Goal: Task Accomplishment & Management: Use online tool/utility

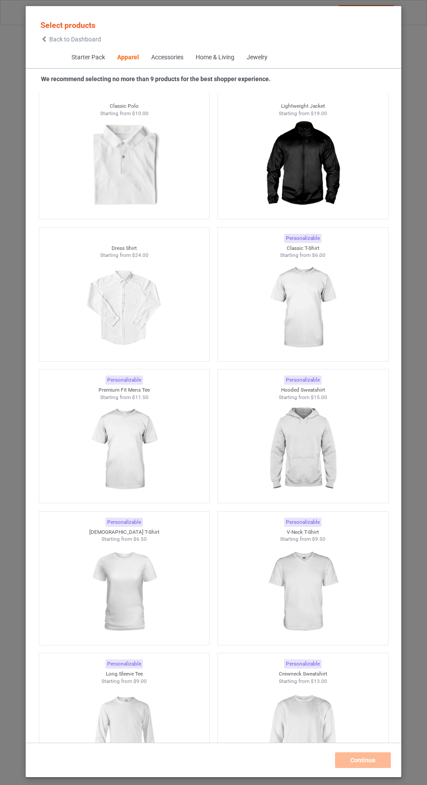
scroll to position [490, 0]
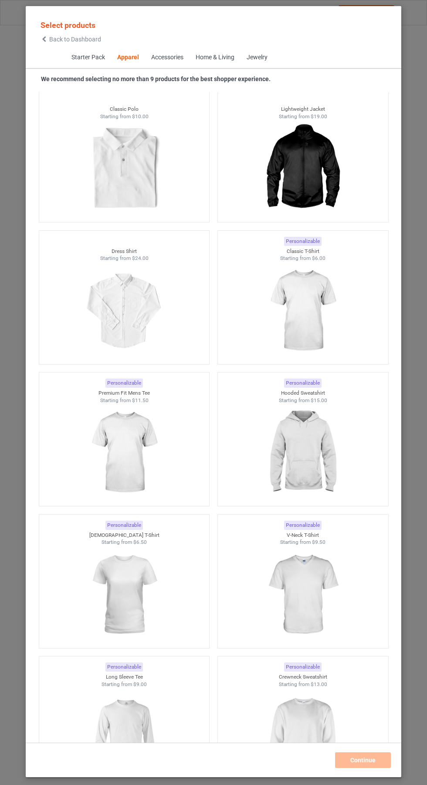
click at [314, 595] on img at bounding box center [303, 595] width 78 height 98
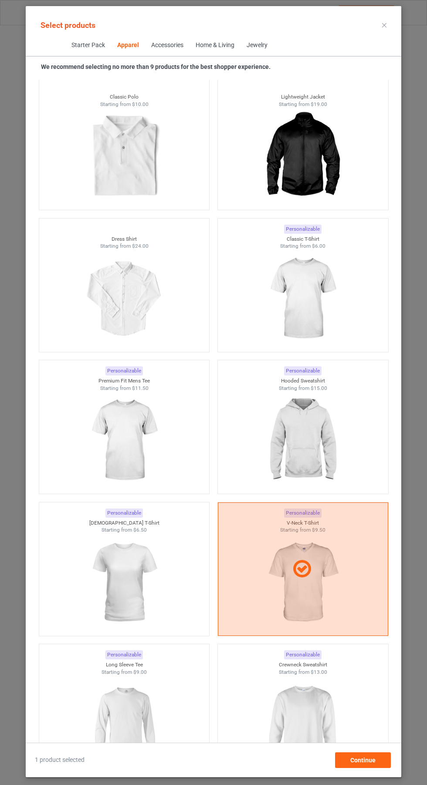
click at [124, 572] on img at bounding box center [124, 583] width 78 height 98
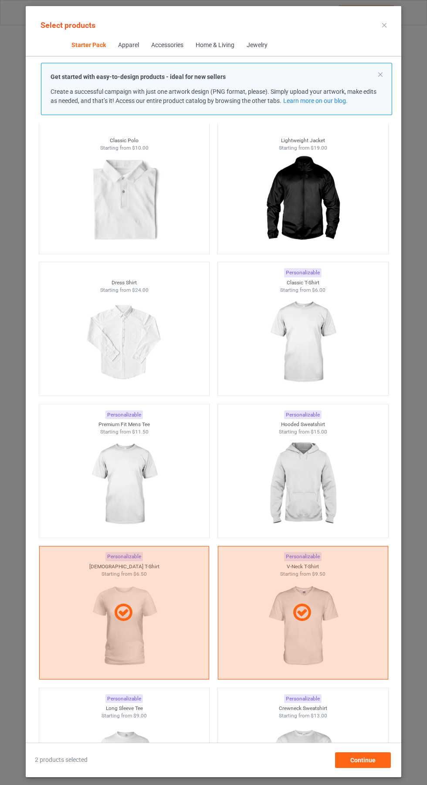
scroll to position [389, 0]
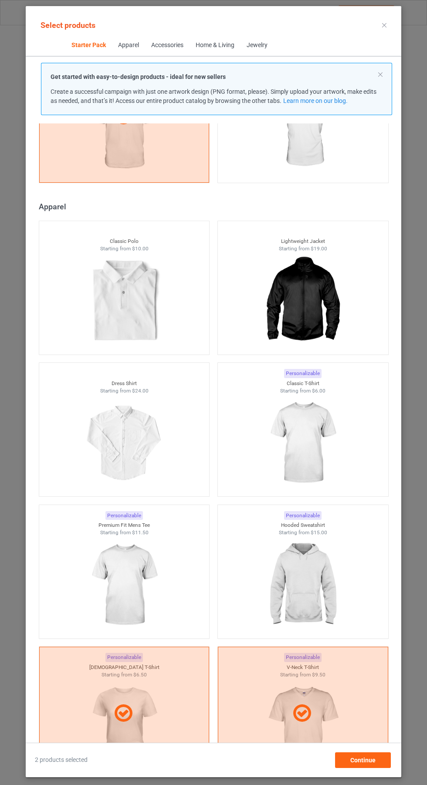
click at [312, 440] on img at bounding box center [303, 443] width 78 height 98
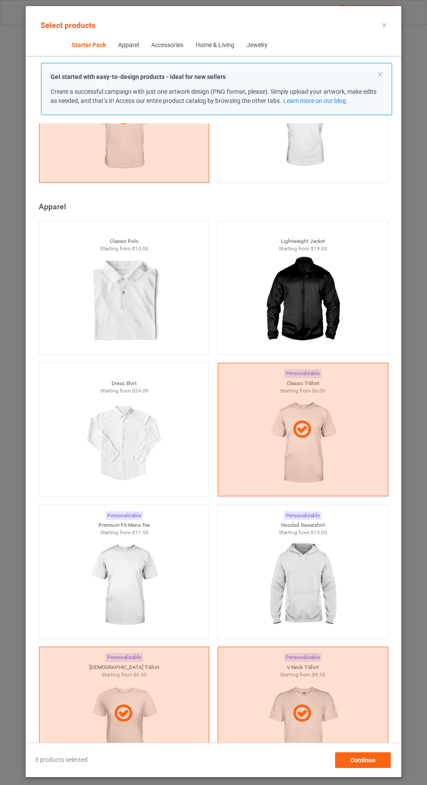
click at [312, 576] on img at bounding box center [303, 586] width 78 height 98
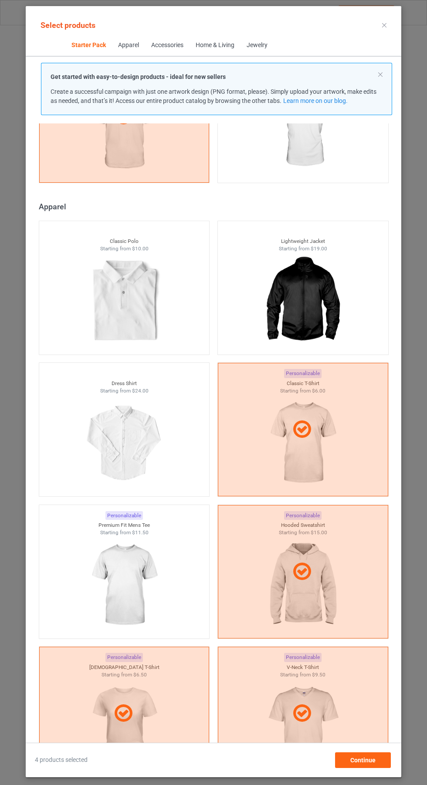
click at [142, 575] on img at bounding box center [124, 586] width 78 height 98
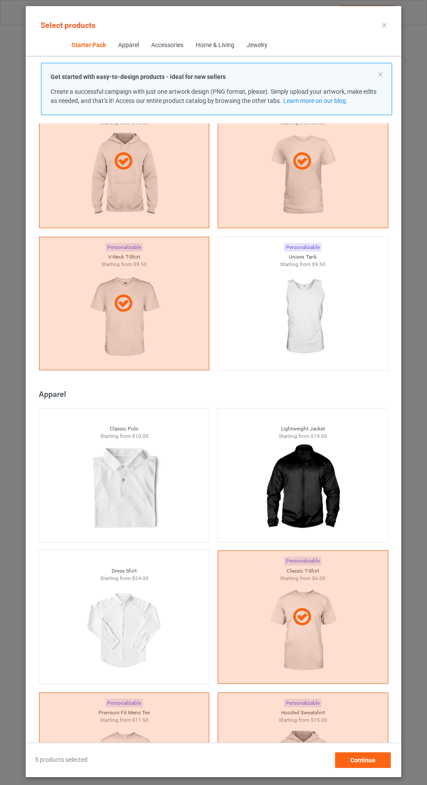
scroll to position [200, 0]
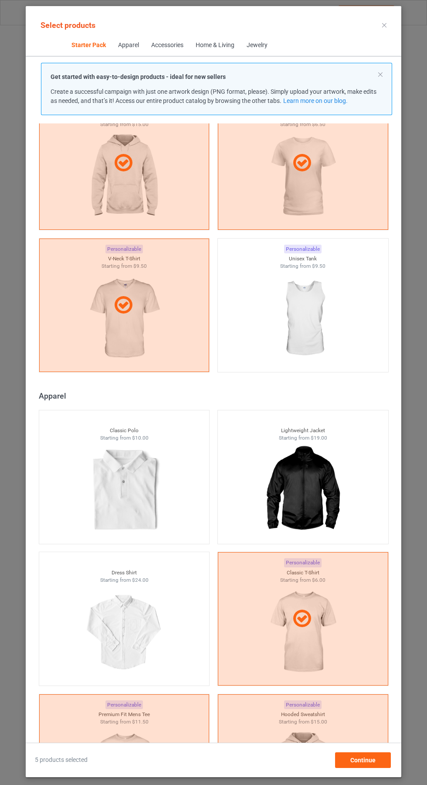
click at [311, 327] on img at bounding box center [303, 319] width 78 height 98
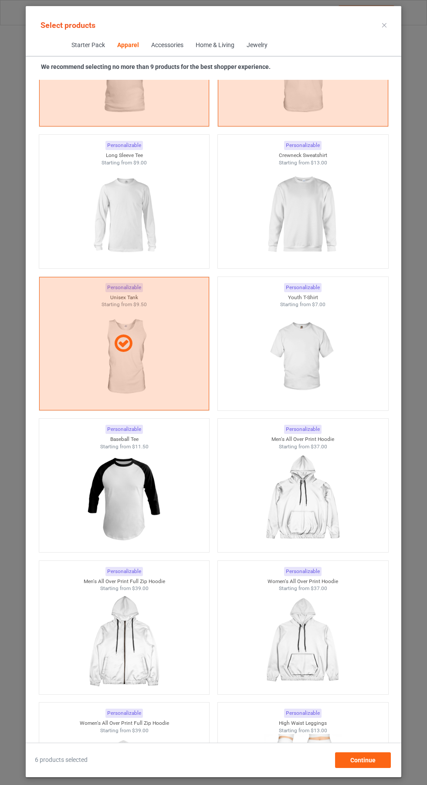
scroll to position [1003, 0]
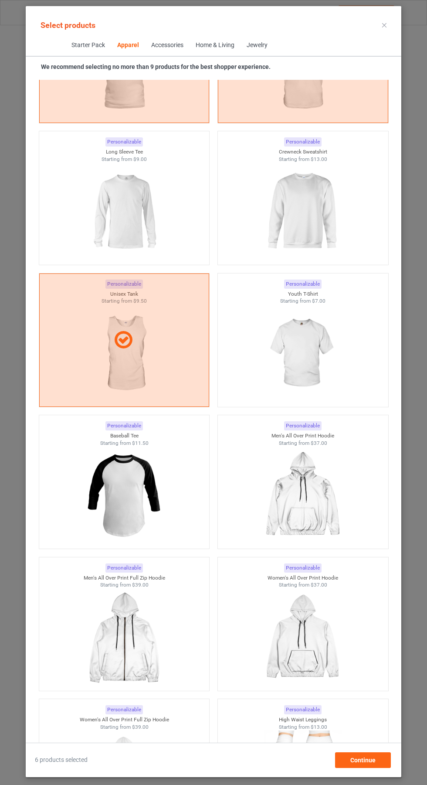
click at [318, 216] on img at bounding box center [303, 212] width 78 height 98
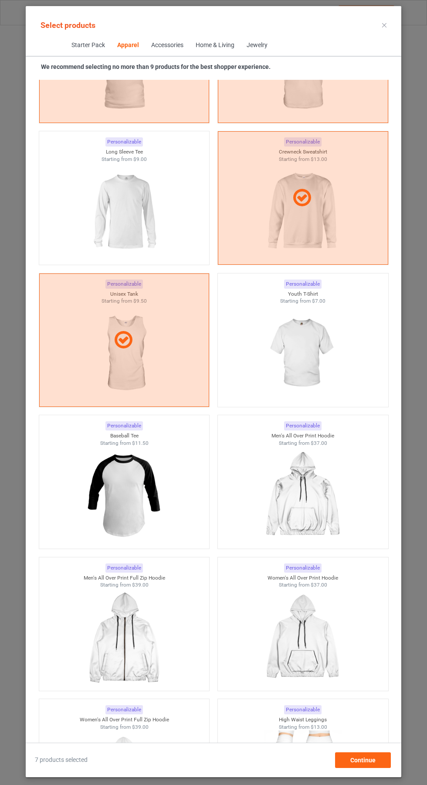
click at [123, 212] on img at bounding box center [124, 212] width 78 height 98
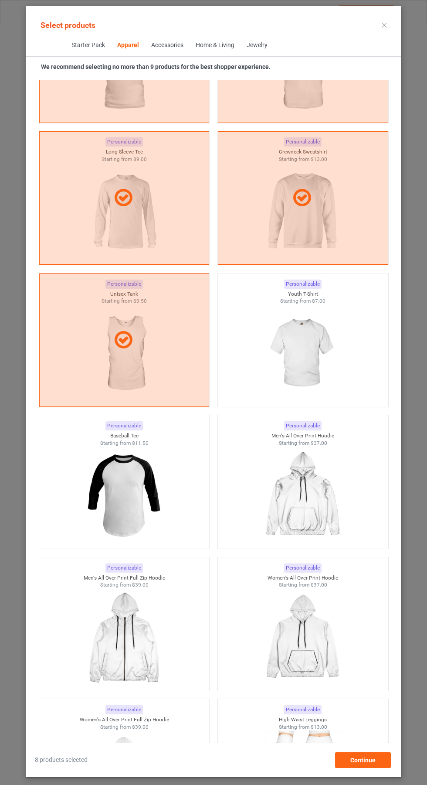
click at [328, 368] on img at bounding box center [303, 354] width 78 height 98
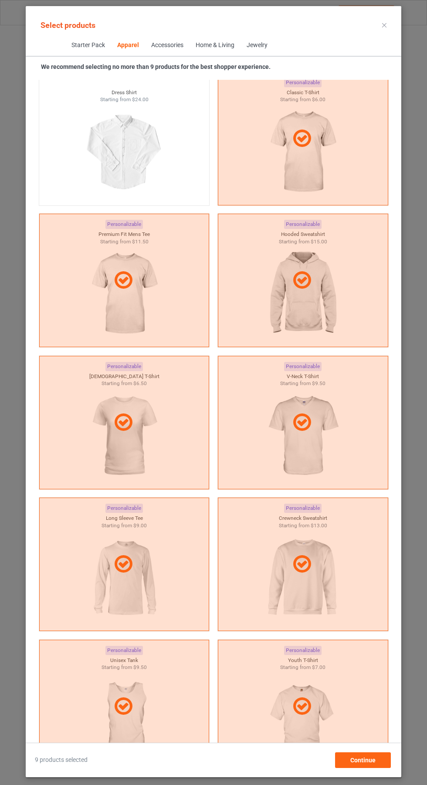
scroll to position [632, 0]
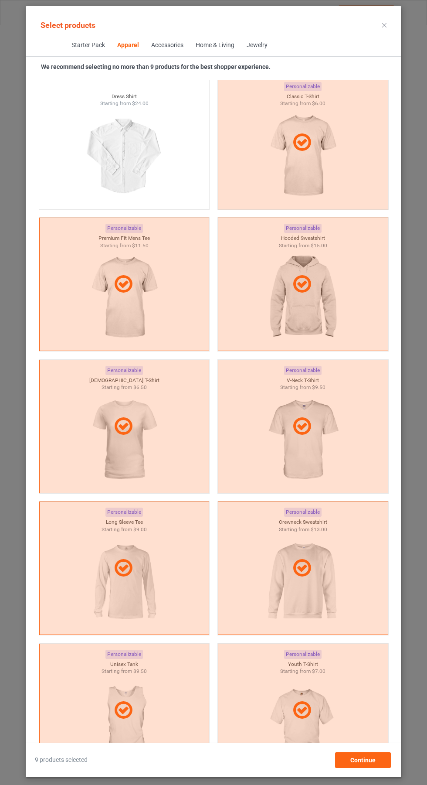
click at [385, 25] on icon at bounding box center [385, 25] width 4 height 4
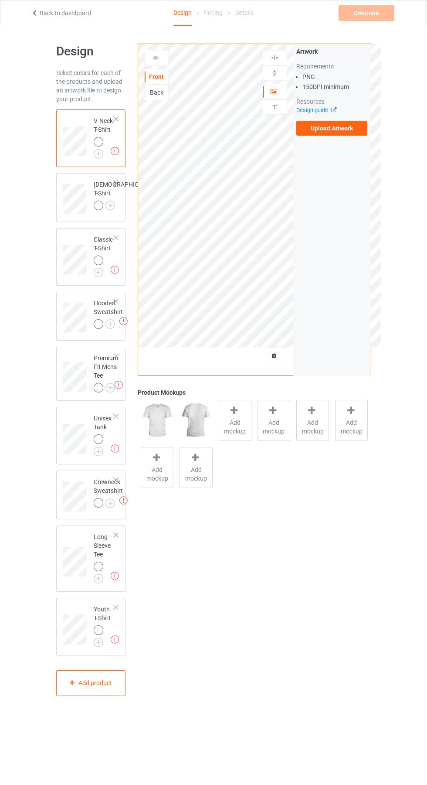
click at [341, 132] on label "Upload Artwork" at bounding box center [333, 128] width 72 height 15
click at [0, 0] on input "Upload Artwork" at bounding box center [0, 0] width 0 height 0
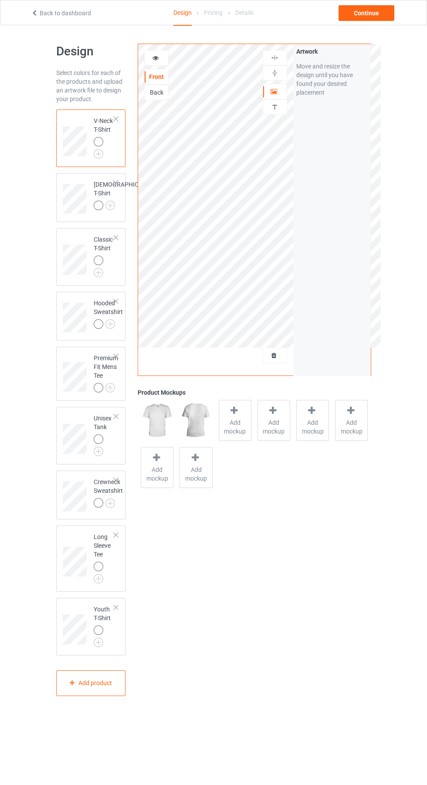
click at [239, 422] on span "Add mockup" at bounding box center [235, 426] width 32 height 17
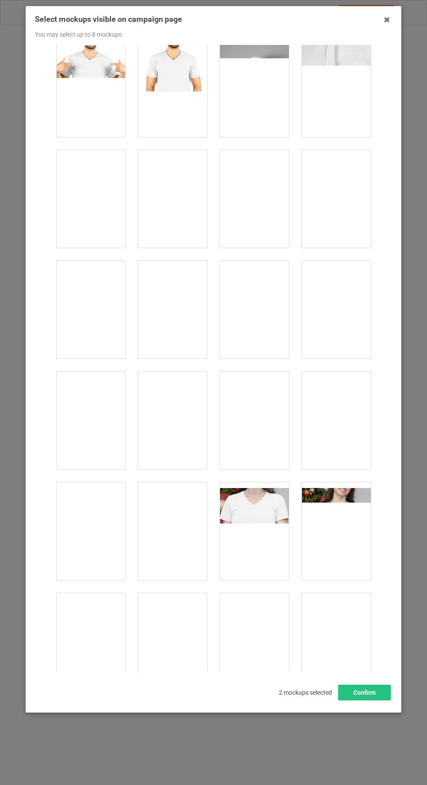
scroll to position [1202, 0]
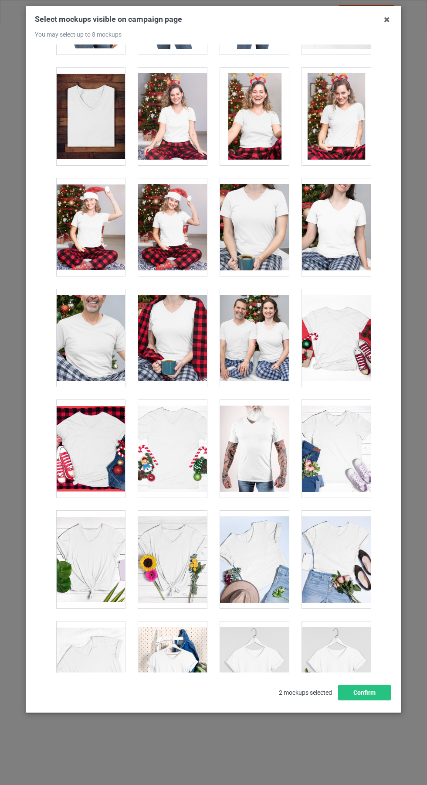
click at [99, 133] on div at bounding box center [90, 117] width 69 height 98
click at [174, 242] on div at bounding box center [172, 227] width 69 height 98
click at [94, 233] on div at bounding box center [90, 227] width 69 height 98
click at [175, 238] on div at bounding box center [172, 227] width 69 height 98
click at [174, 128] on div at bounding box center [172, 117] width 69 height 98
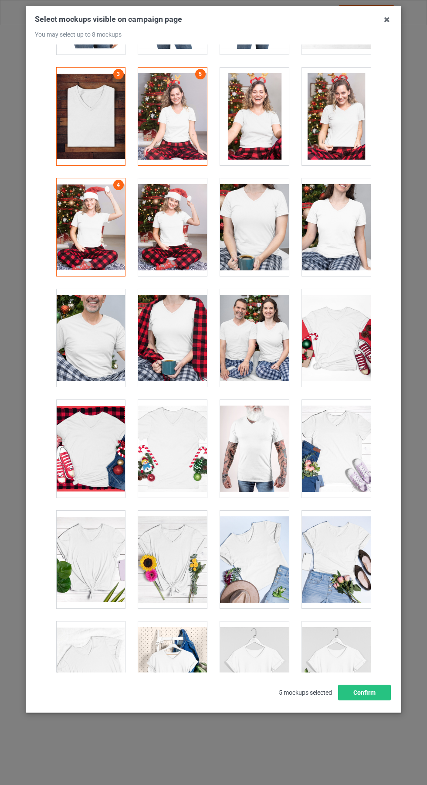
click at [351, 236] on div at bounding box center [336, 227] width 69 height 98
click at [386, 17] on icon at bounding box center [387, 20] width 14 height 14
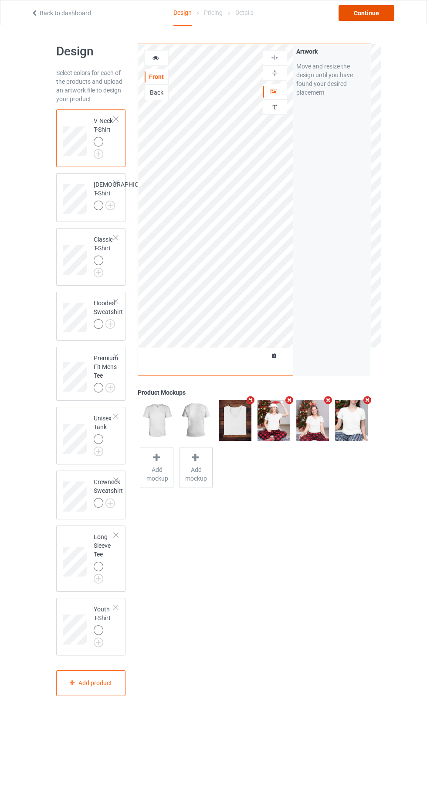
click at [381, 15] on div "Continue" at bounding box center [367, 13] width 56 height 16
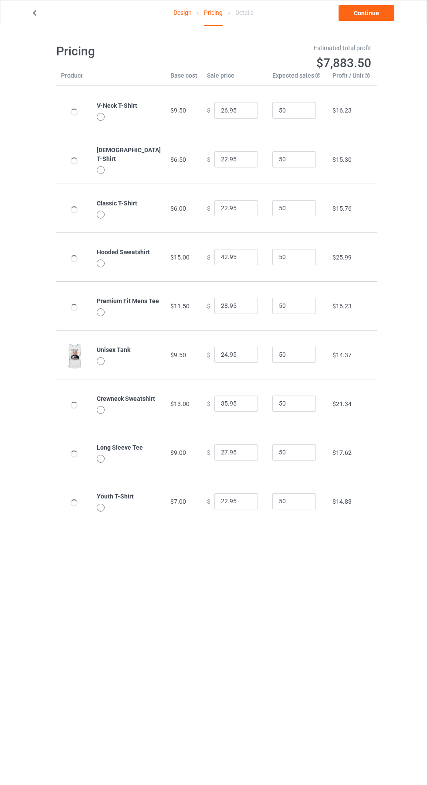
click at [34, 11] on icon at bounding box center [34, 12] width 7 height 6
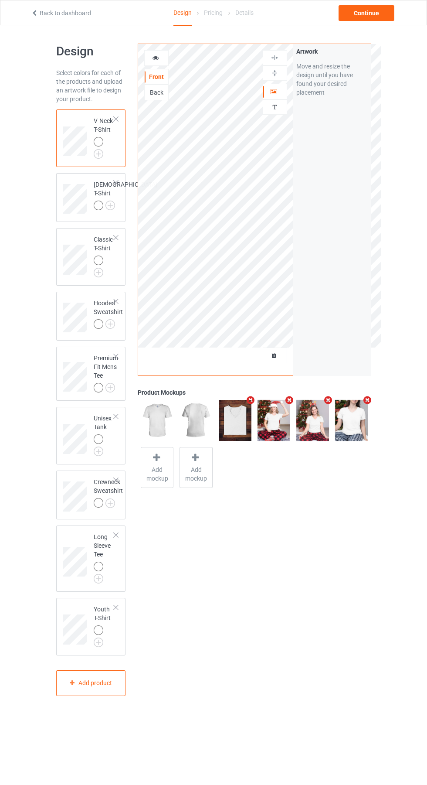
click at [158, 55] on icon at bounding box center [155, 57] width 7 height 6
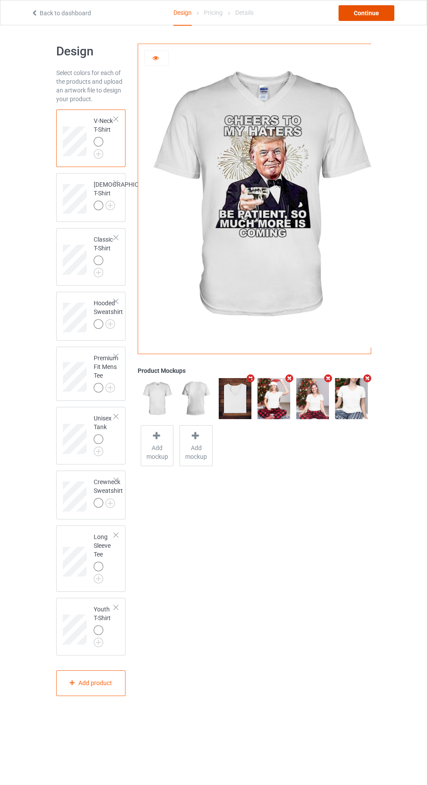
click at [366, 17] on div "Continue" at bounding box center [367, 13] width 56 height 16
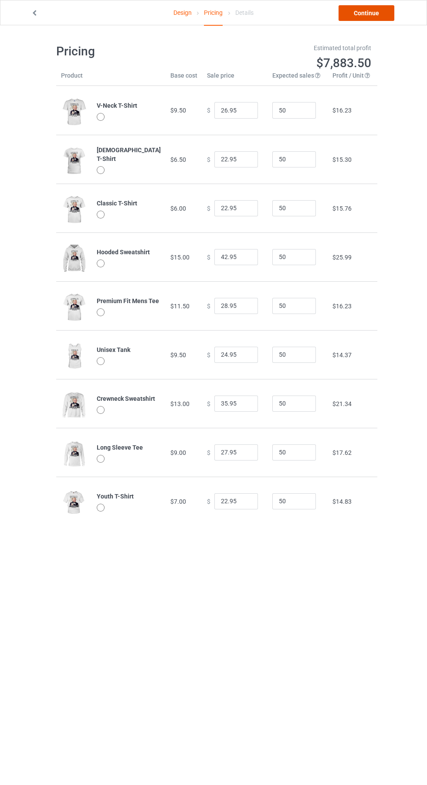
click at [377, 16] on link "Continue" at bounding box center [367, 13] width 56 height 16
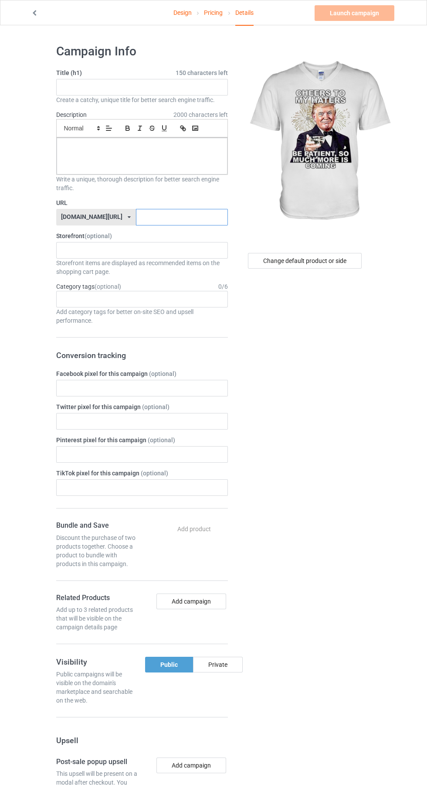
click at [154, 218] on input "text" at bounding box center [182, 217] width 92 height 17
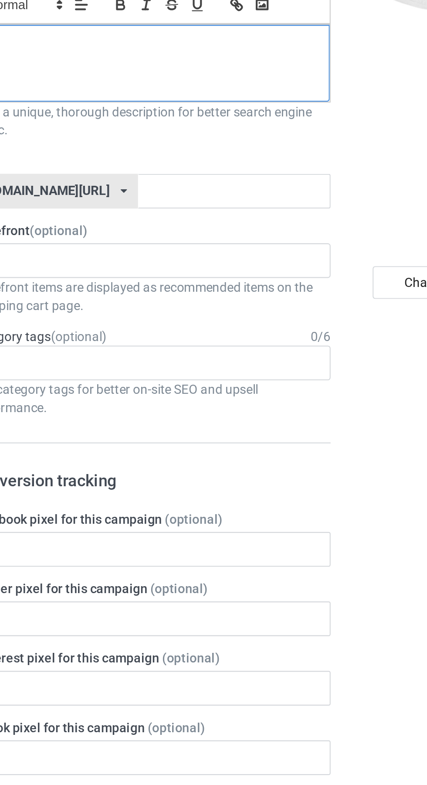
click at [115, 167] on div at bounding box center [142, 156] width 171 height 37
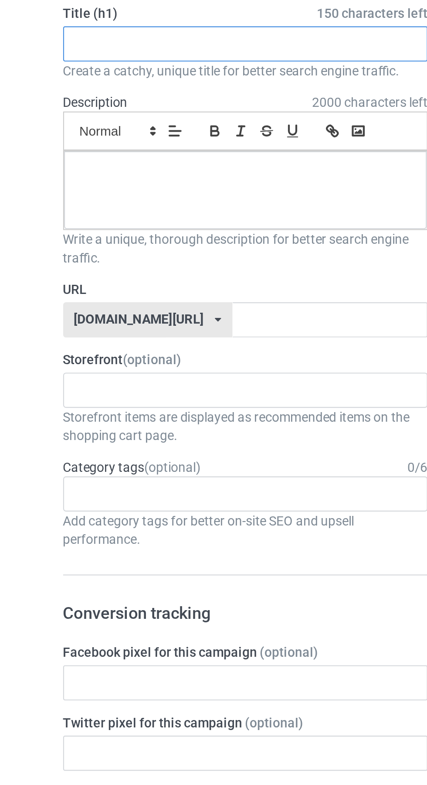
click at [90, 86] on input "text" at bounding box center [142, 87] width 172 height 17
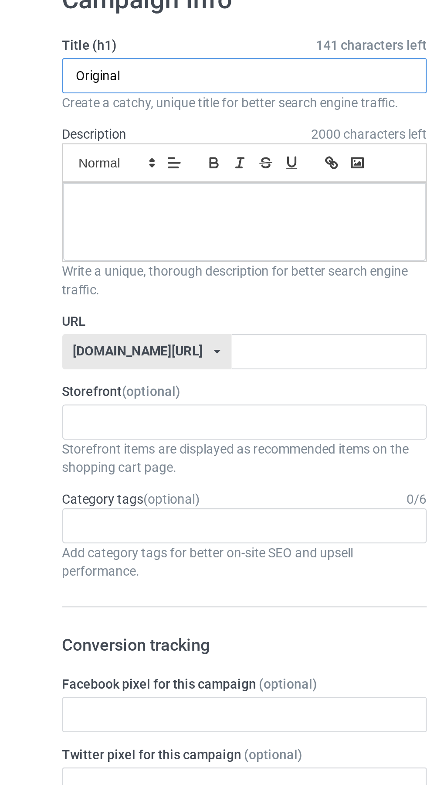
type input "Original"
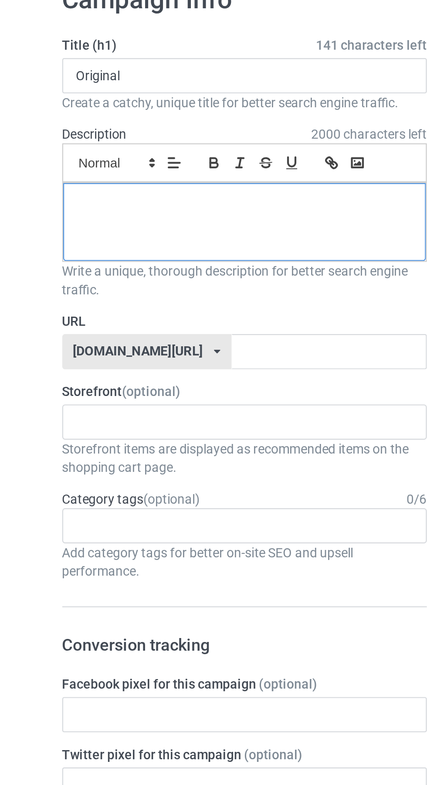
click at [128, 161] on div at bounding box center [142, 156] width 171 height 37
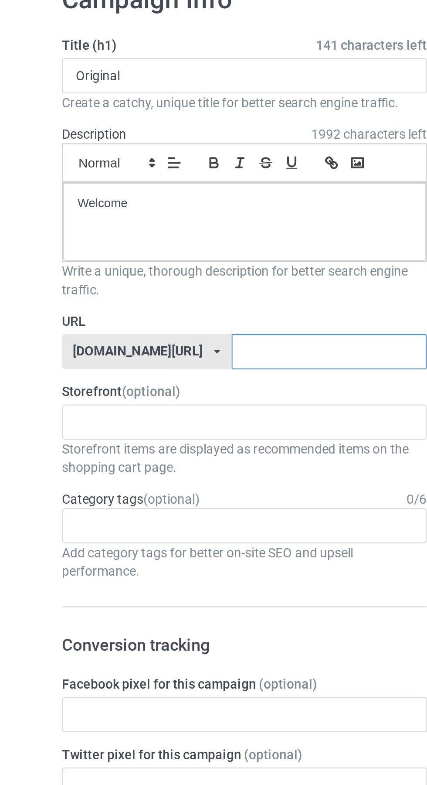
click at [158, 216] on input "text" at bounding box center [182, 217] width 92 height 17
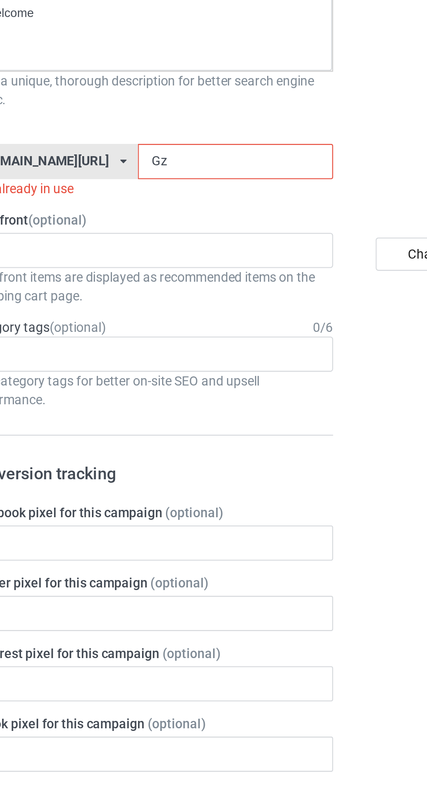
type input "Gzo"
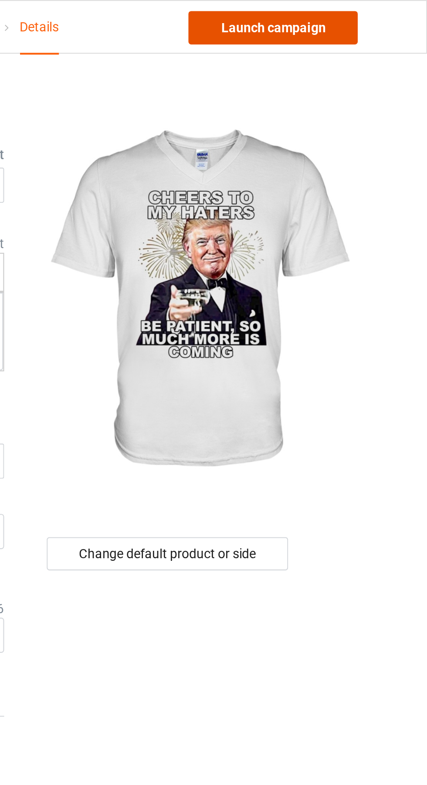
click at [373, 14] on link "Launch campaign" at bounding box center [355, 13] width 80 height 16
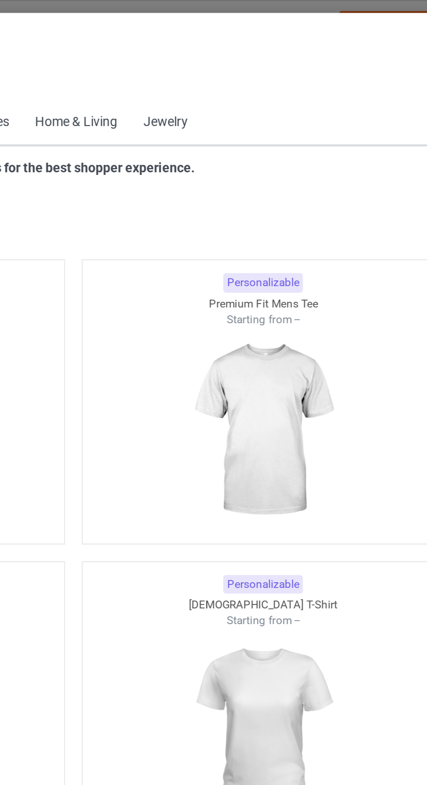
scroll to position [467, 0]
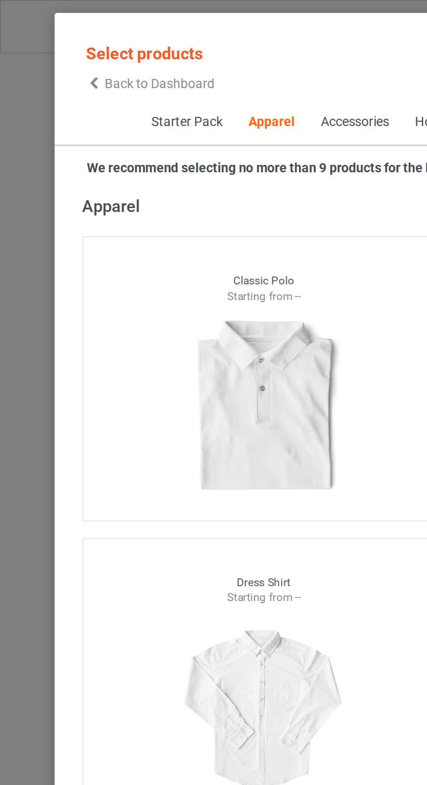
click at [55, 42] on span "Back to Dashboard" at bounding box center [75, 39] width 52 height 7
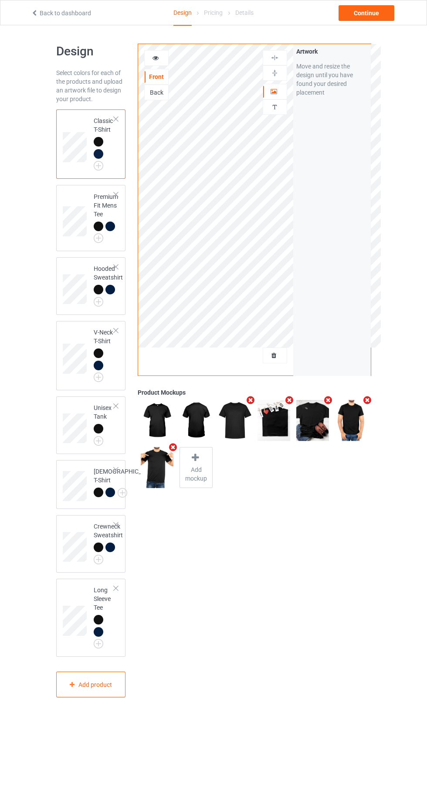
click at [280, 355] on div at bounding box center [275, 355] width 24 height 9
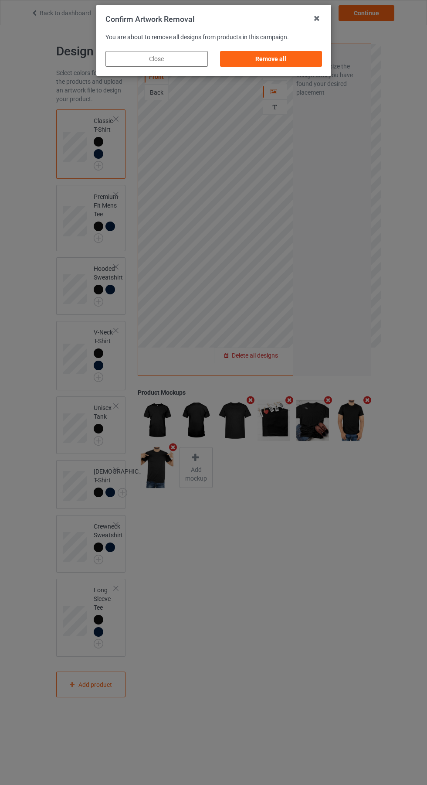
click at [281, 59] on div "Remove all" at bounding box center [271, 59] width 103 height 16
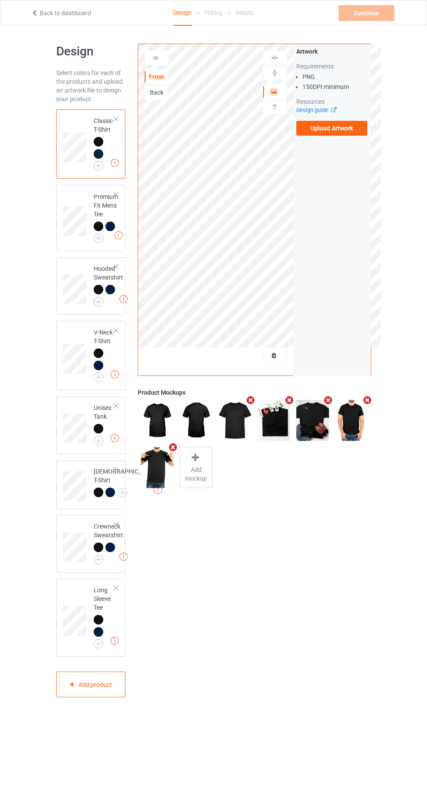
click at [339, 132] on label "Upload Artwork" at bounding box center [333, 128] width 72 height 15
click at [0, 0] on input "Upload Artwork" at bounding box center [0, 0] width 0 height 0
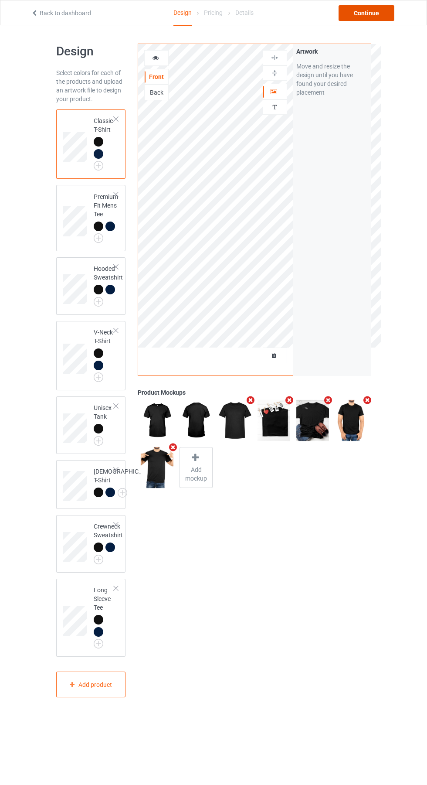
click at [378, 17] on div "Continue" at bounding box center [367, 13] width 56 height 16
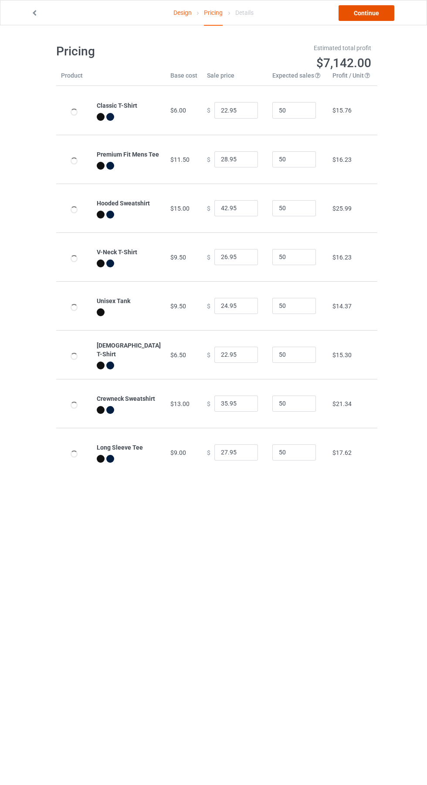
click at [372, 9] on link "Continue" at bounding box center [367, 13] width 56 height 16
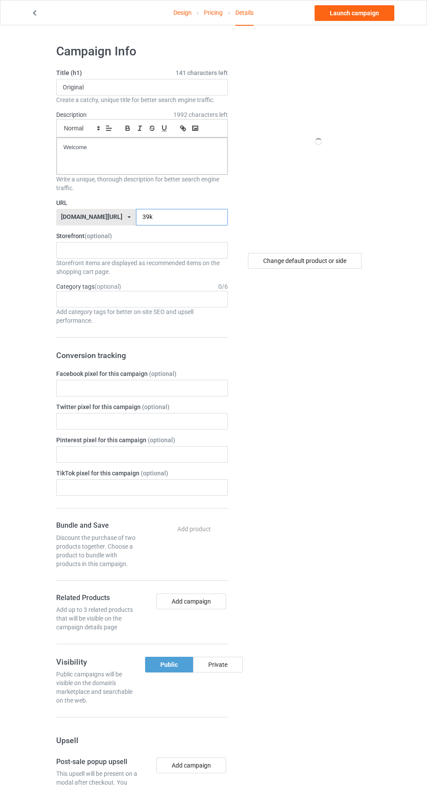
click at [188, 214] on input "39k" at bounding box center [182, 217] width 92 height 17
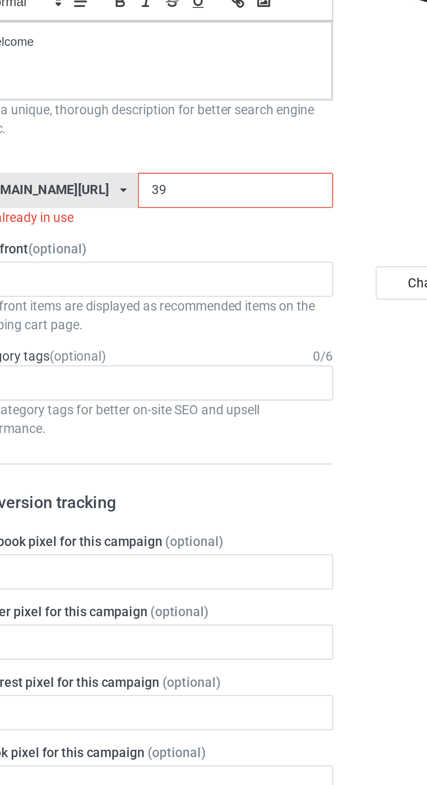
type input "3"
type input "Mc"
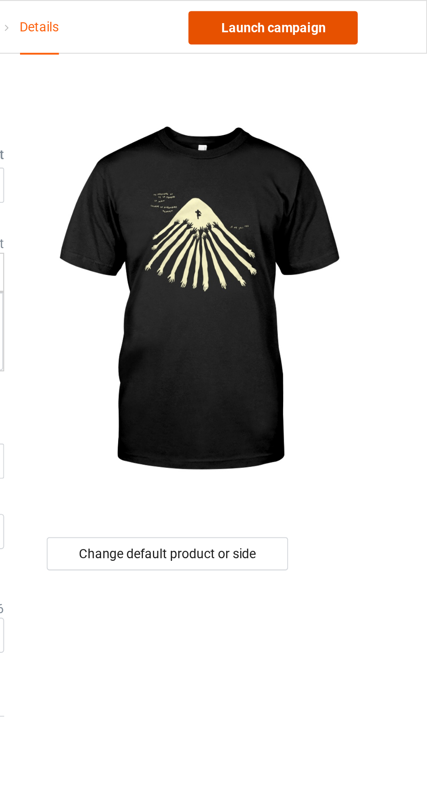
click at [376, 12] on link "Launch campaign" at bounding box center [355, 13] width 80 height 16
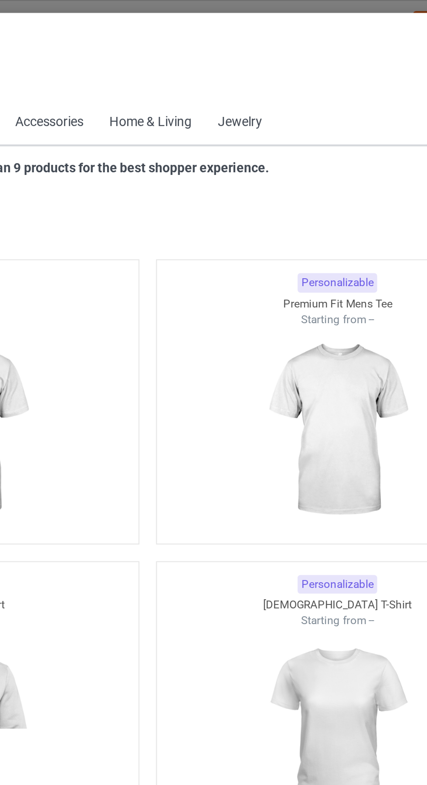
scroll to position [467, 0]
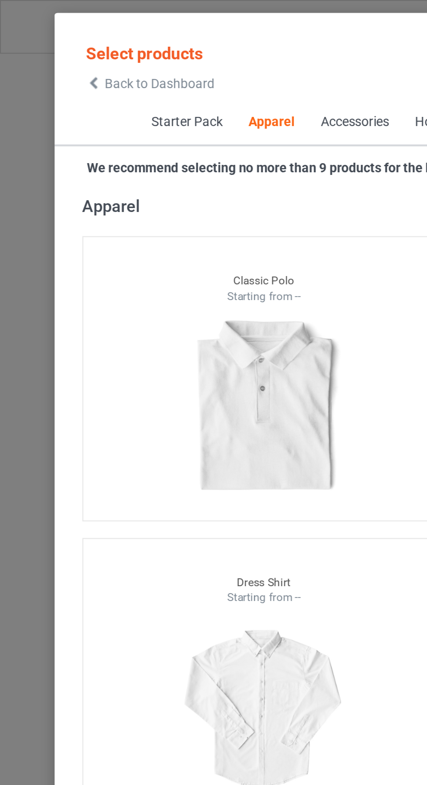
click at [49, 39] on span "Back to Dashboard" at bounding box center [75, 39] width 52 height 7
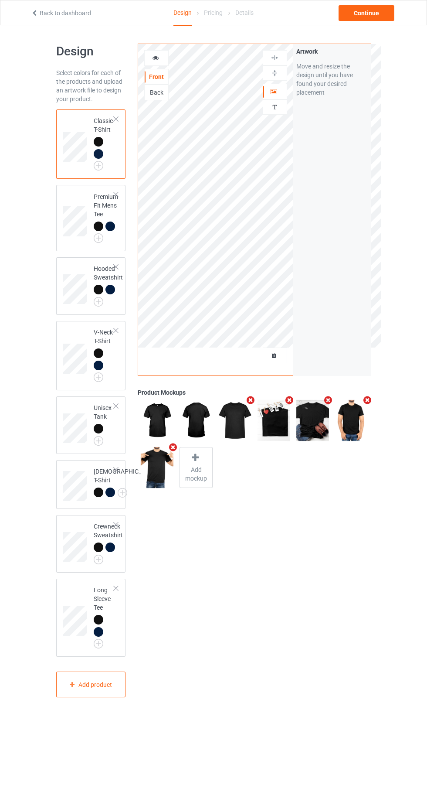
click at [282, 357] on div at bounding box center [275, 355] width 24 height 9
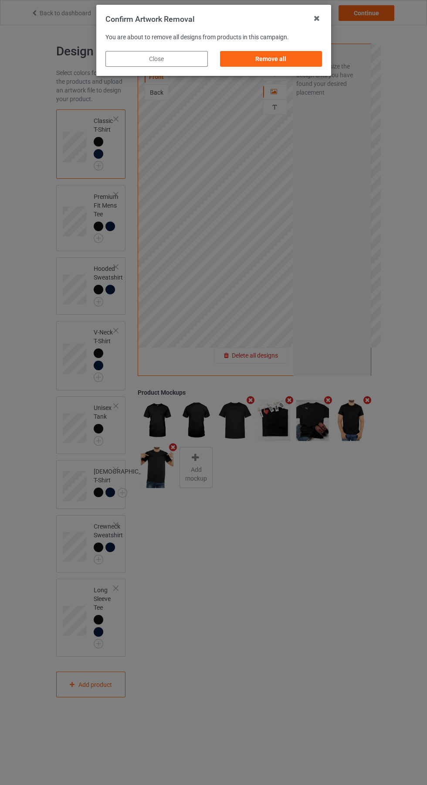
click at [279, 56] on div "Remove all" at bounding box center [271, 59] width 103 height 16
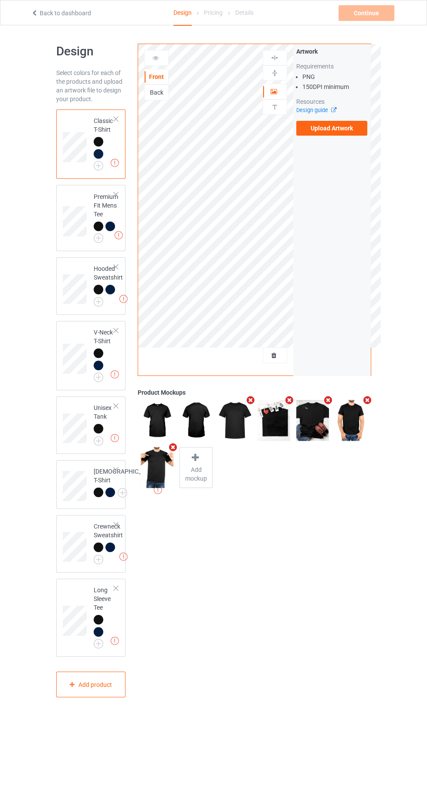
click at [334, 110] on icon at bounding box center [331, 109] width 7 height 6
click at [340, 134] on label "Upload Artwork" at bounding box center [333, 128] width 72 height 15
click at [0, 0] on input "Upload Artwork" at bounding box center [0, 0] width 0 height 0
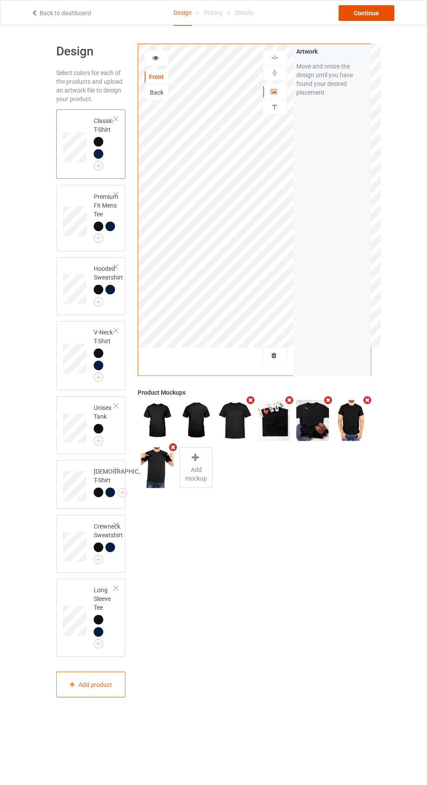
click at [373, 13] on div "Continue" at bounding box center [367, 13] width 56 height 16
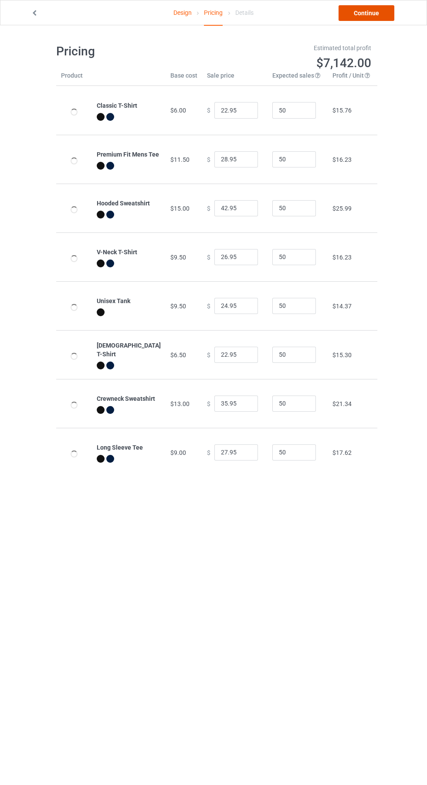
click at [369, 13] on link "Continue" at bounding box center [367, 13] width 56 height 16
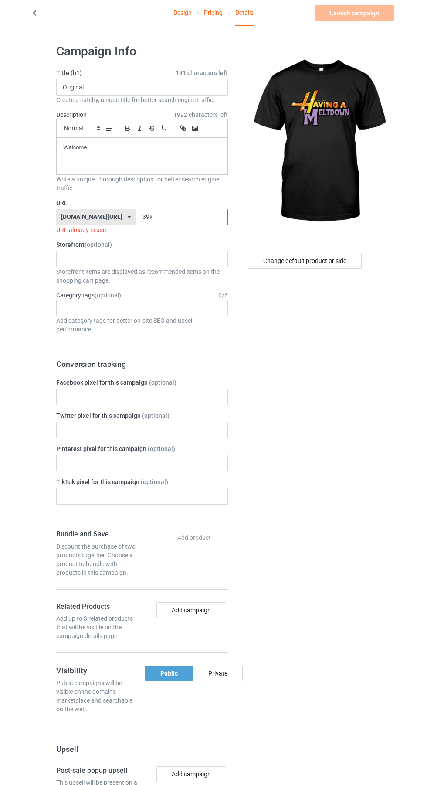
click at [178, 219] on input "39k" at bounding box center [182, 217] width 92 height 17
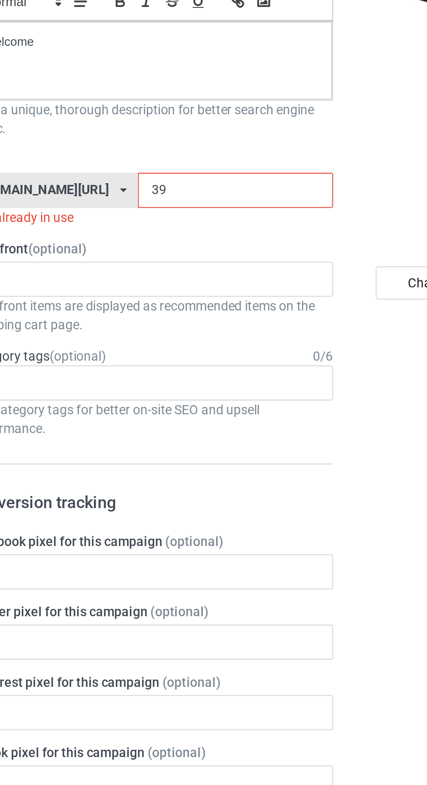
type input "3"
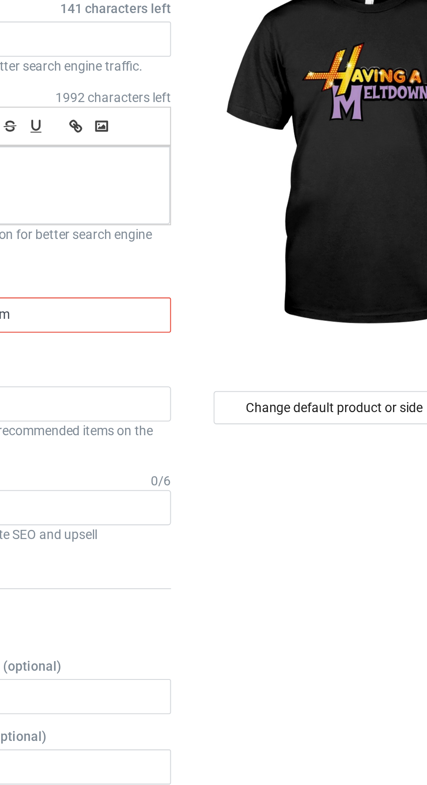
type input "Hmh"
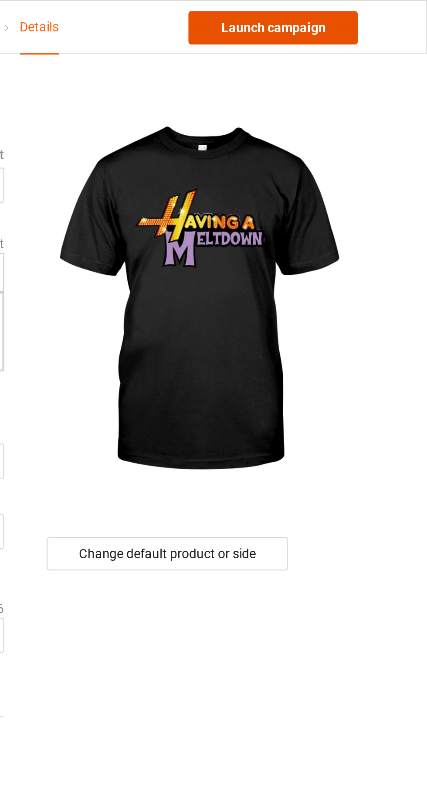
click at [366, 12] on link "Launch campaign" at bounding box center [355, 13] width 80 height 16
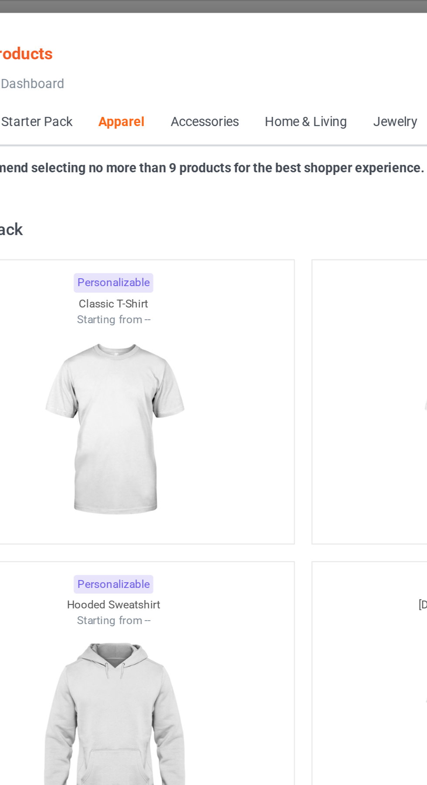
scroll to position [467, 0]
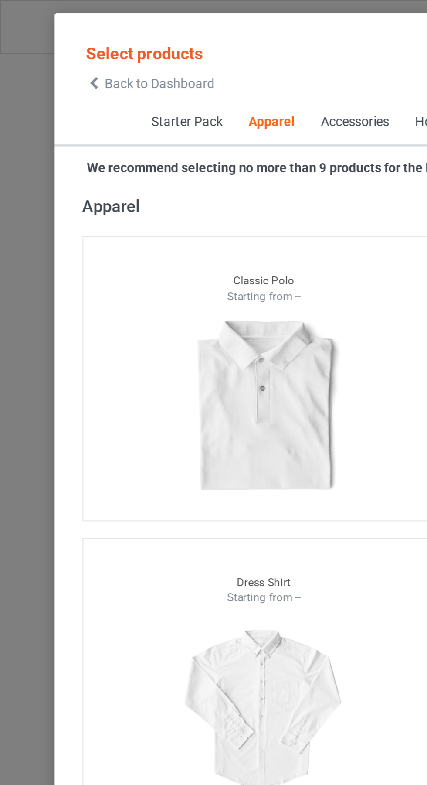
click at [56, 39] on span "Back to Dashboard" at bounding box center [75, 39] width 52 height 7
